Goal: Check status

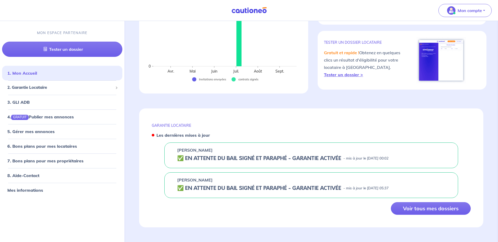
click at [193, 158] on h5 "✅️️️ EN ATTENTE DU BAIL SIGNÉ ET PARAPHÉ - GARANTIE ACTIVÉE" at bounding box center [259, 159] width 164 height 6
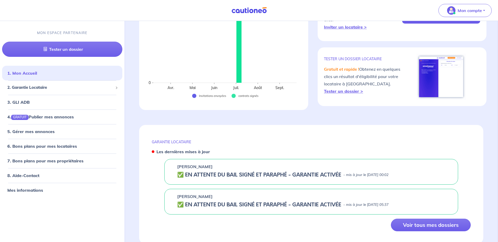
scroll to position [108, 0]
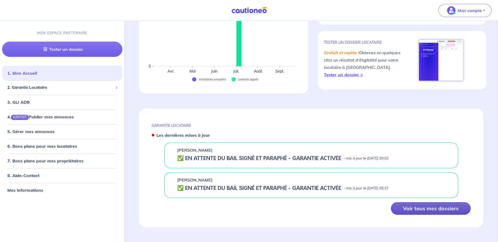
click at [405, 210] on button "Voir tous mes dossiers" at bounding box center [431, 209] width 80 height 13
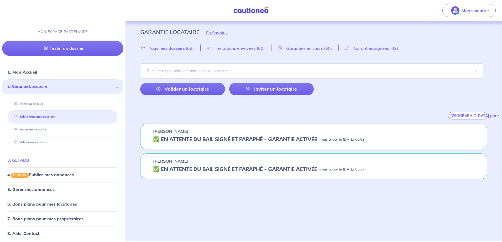
scroll to position [17, 0]
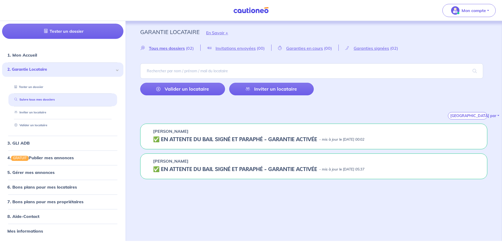
click at [257, 142] on h5 "✅️️️ EN ATTENTE DU BAIL SIGNÉ ET PARAPHÉ - GARANTIE ACTIVÉE" at bounding box center [235, 140] width 164 height 6
click at [162, 142] on h5 "✅️️️ EN ATTENTE DU BAIL SIGNÉ ET PARAPHÉ - GARANTIE ACTIVÉE" at bounding box center [235, 140] width 164 height 6
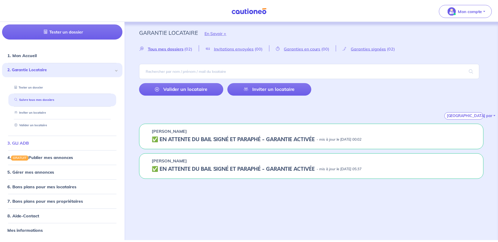
scroll to position [0, 0]
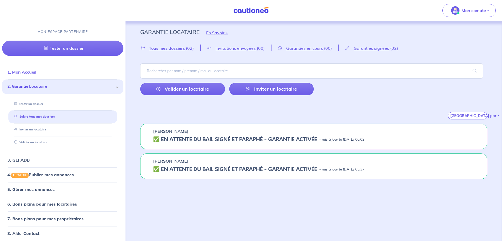
click at [23, 73] on link "1. Mon Accueil" at bounding box center [21, 72] width 29 height 5
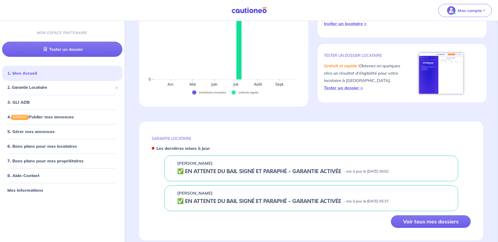
scroll to position [108, 0]
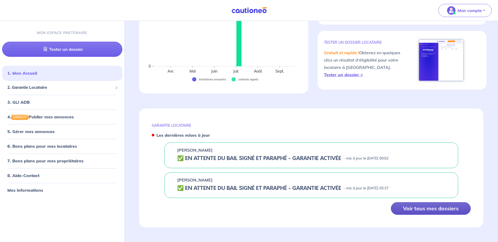
click at [406, 208] on button "Voir tous mes dossiers" at bounding box center [431, 209] width 80 height 13
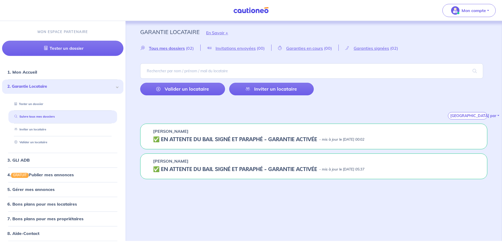
click at [312, 141] on h5 "✅️️️ EN ATTENTE DU BAIL SIGNÉ ET PARAPHÉ - GARANTIE ACTIVÉE" at bounding box center [235, 140] width 164 height 6
drag, startPoint x: 312, startPoint y: 141, endPoint x: 352, endPoint y: 140, distance: 39.6
click at [352, 140] on p "- mis à jour le 9 septembre 2025 à 00:02" at bounding box center [341, 139] width 45 height 5
click at [362, 168] on p "- mis à jour le 18 juillet 2025 à 05:37" at bounding box center [341, 169] width 45 height 5
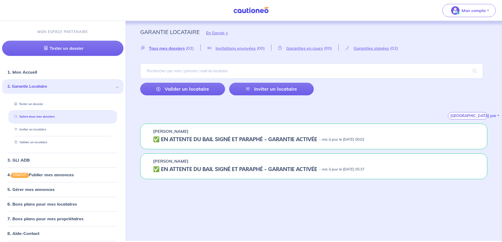
click at [362, 168] on p "- mis à jour le 18 juillet 2025 à 05:37" at bounding box center [341, 169] width 45 height 5
click at [406, 103] on div "Trier par" at bounding box center [313, 110] width 347 height 20
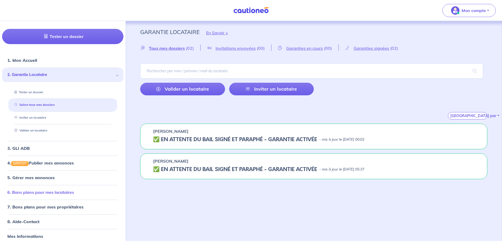
scroll to position [17, 0]
